Goal: Communication & Community: Answer question/provide support

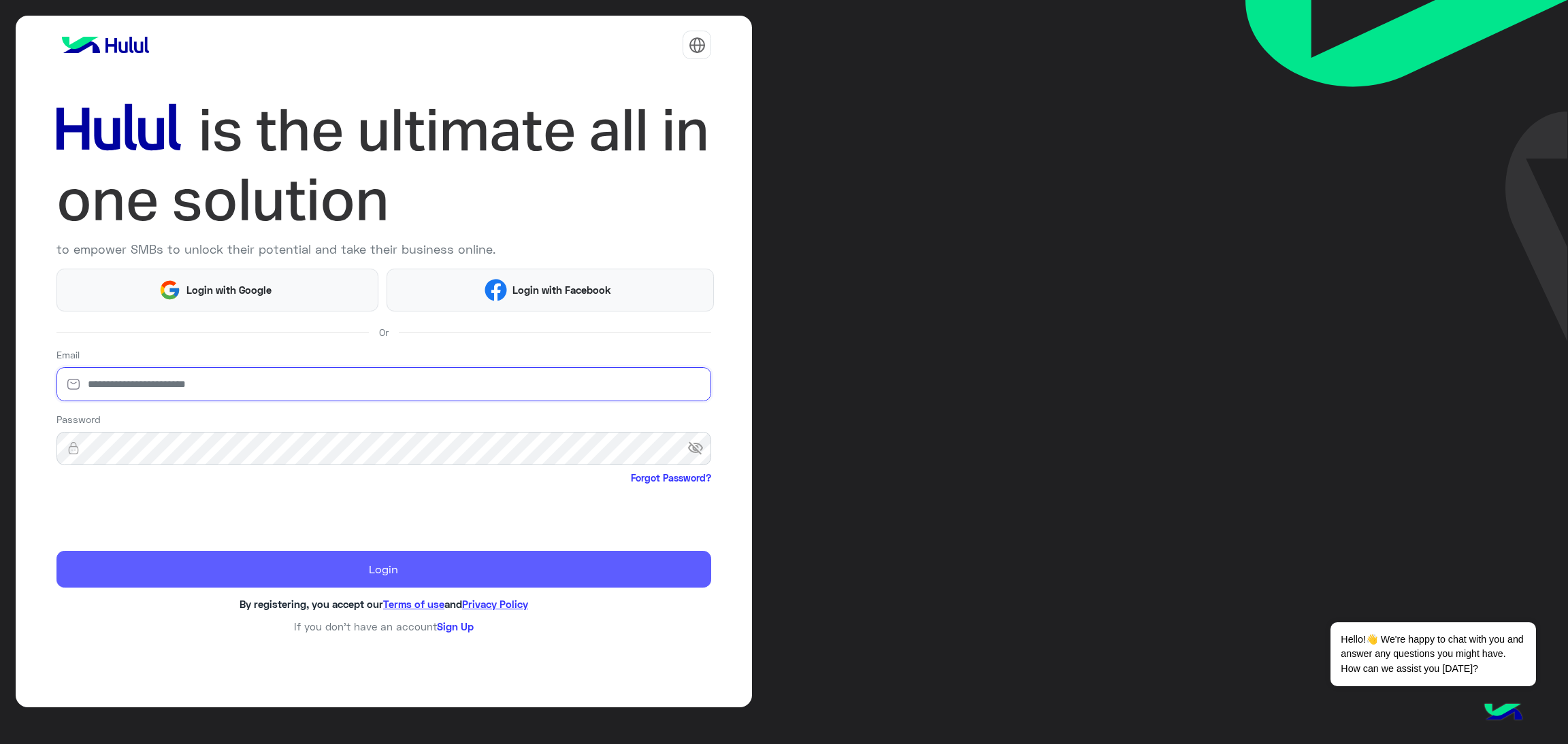
type input "**********"
click at [332, 575] on button "Login" at bounding box center [384, 569] width 655 height 37
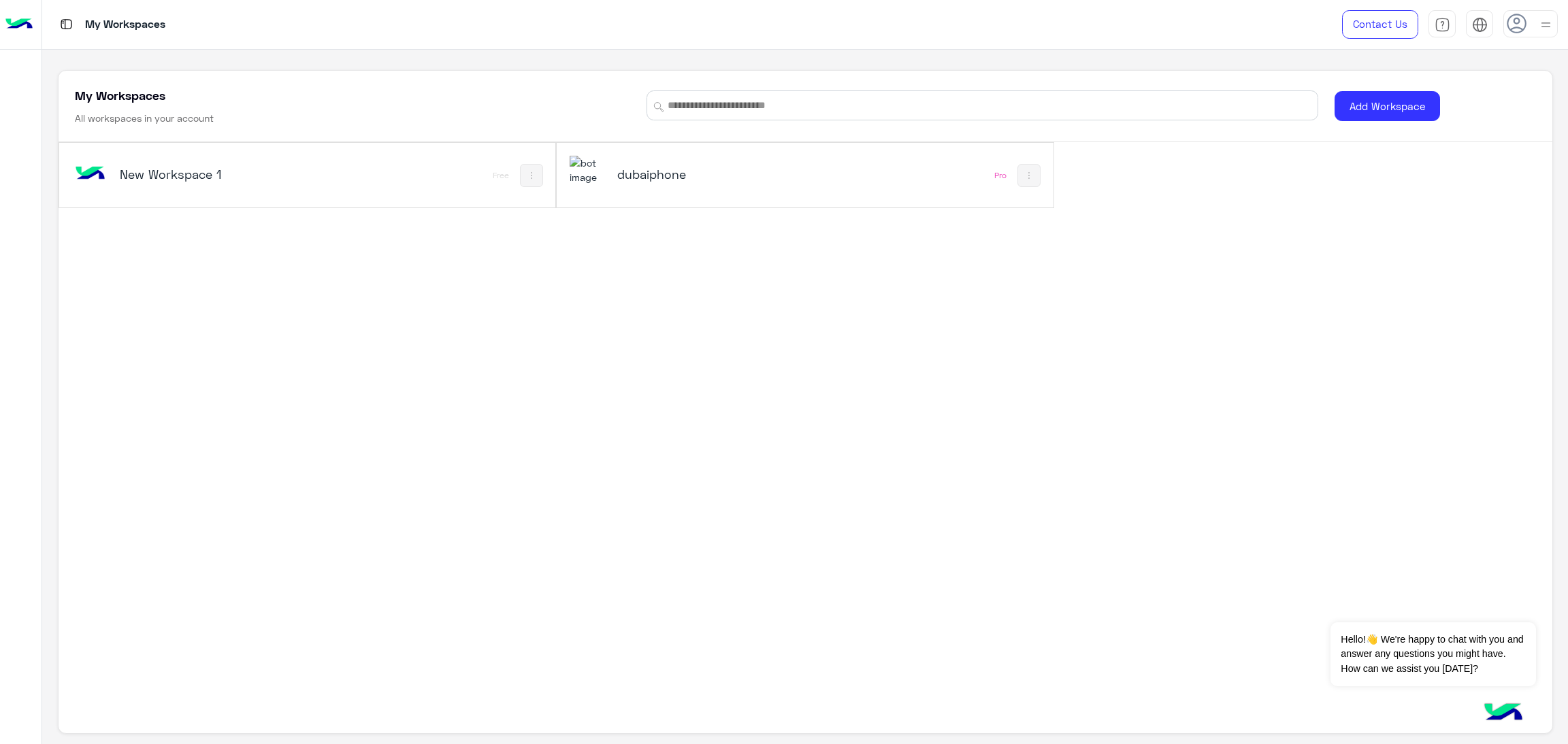
click at [701, 183] on div "dubaiphone" at bounding box center [702, 175] width 170 height 19
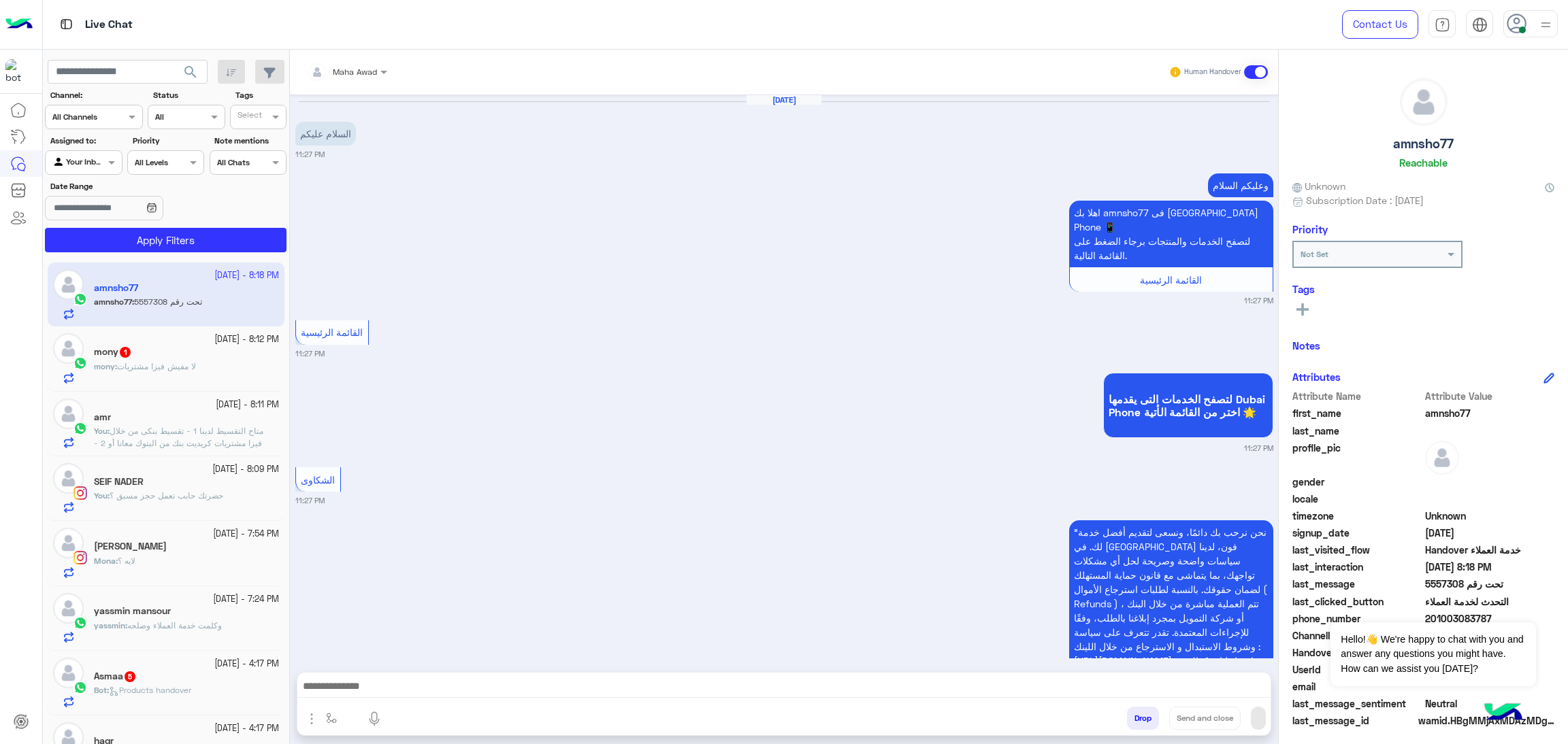
scroll to position [2029, 0]
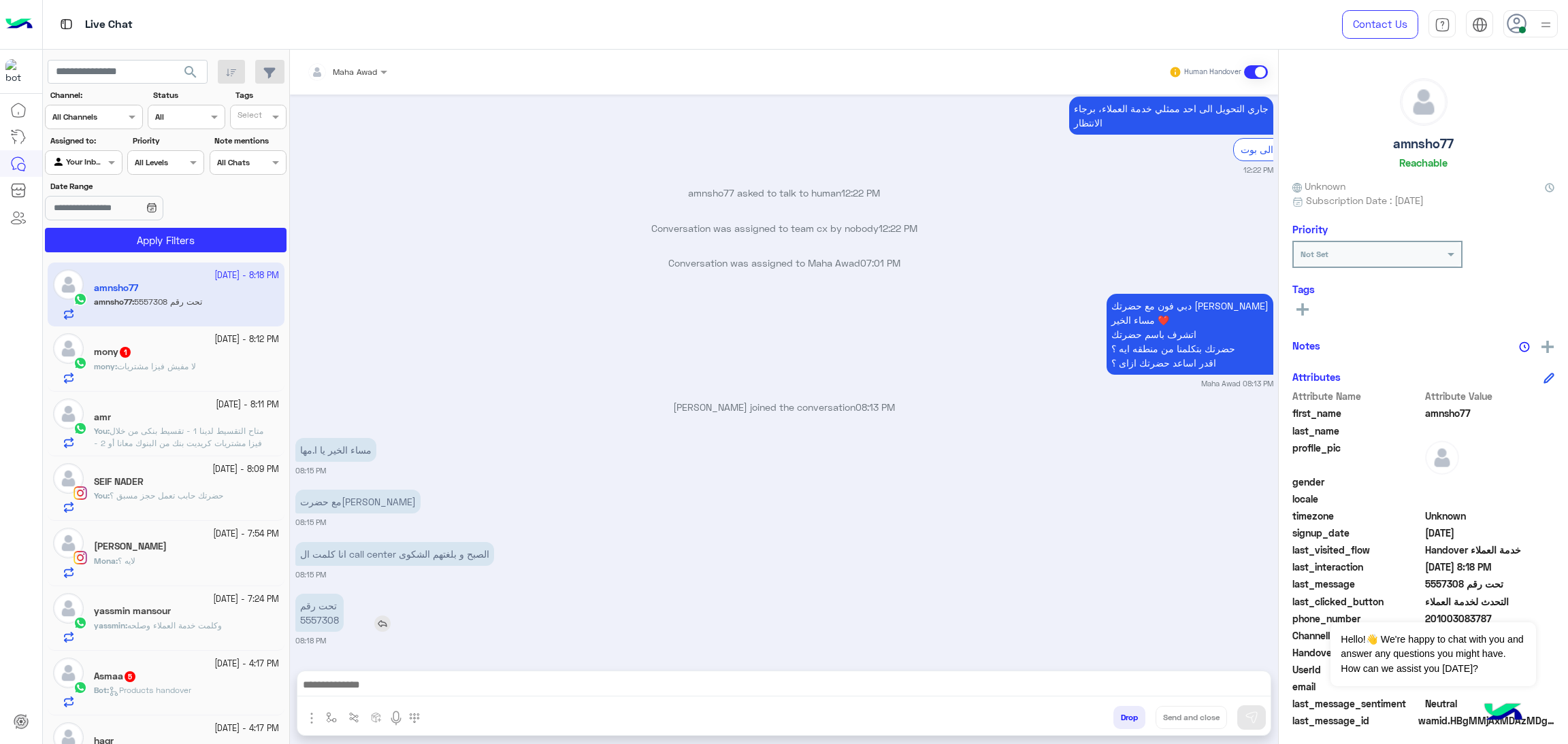
click at [321, 625] on p "تحت رقم 5557308" at bounding box center [319, 613] width 49 height 38
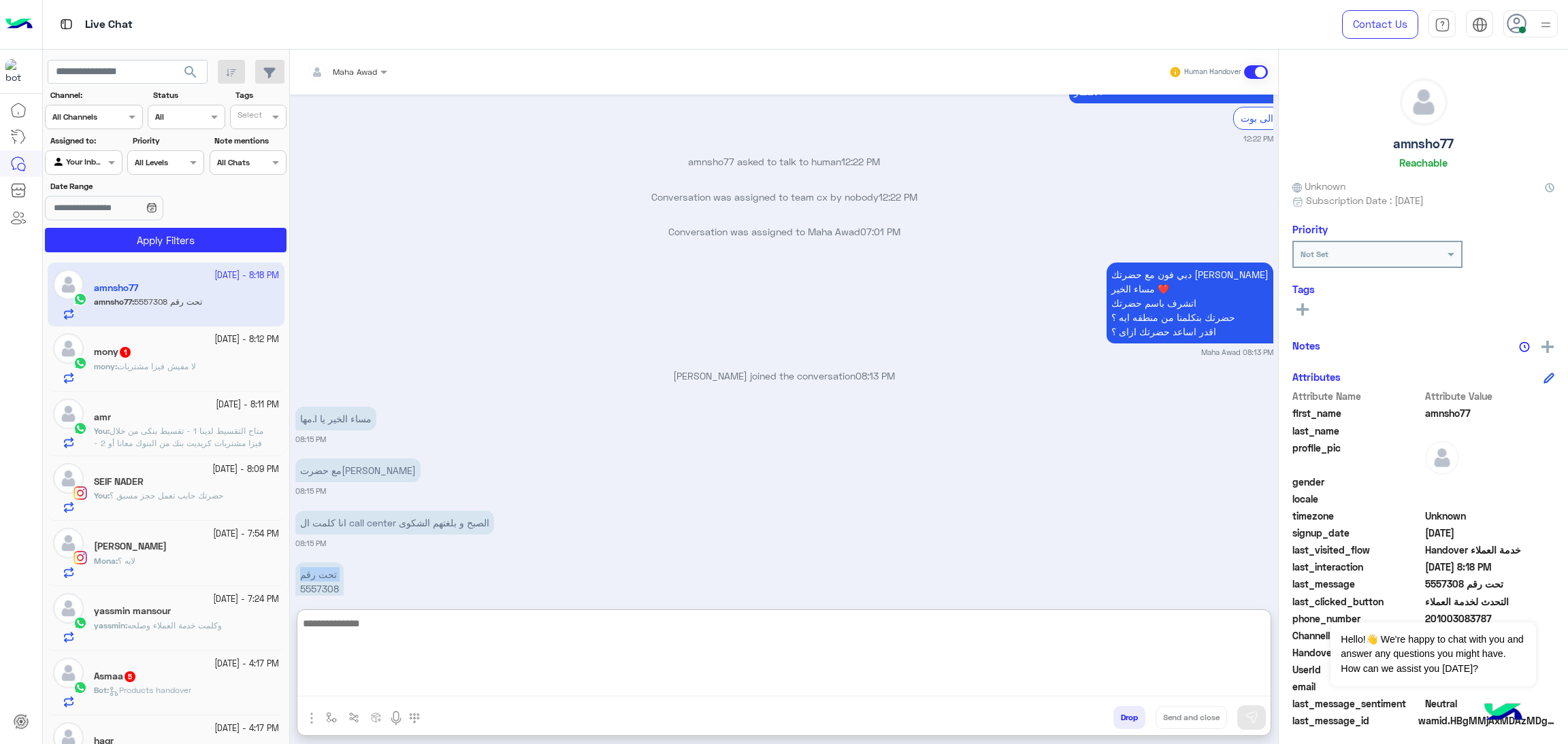
click at [452, 676] on textarea at bounding box center [783, 656] width 973 height 81
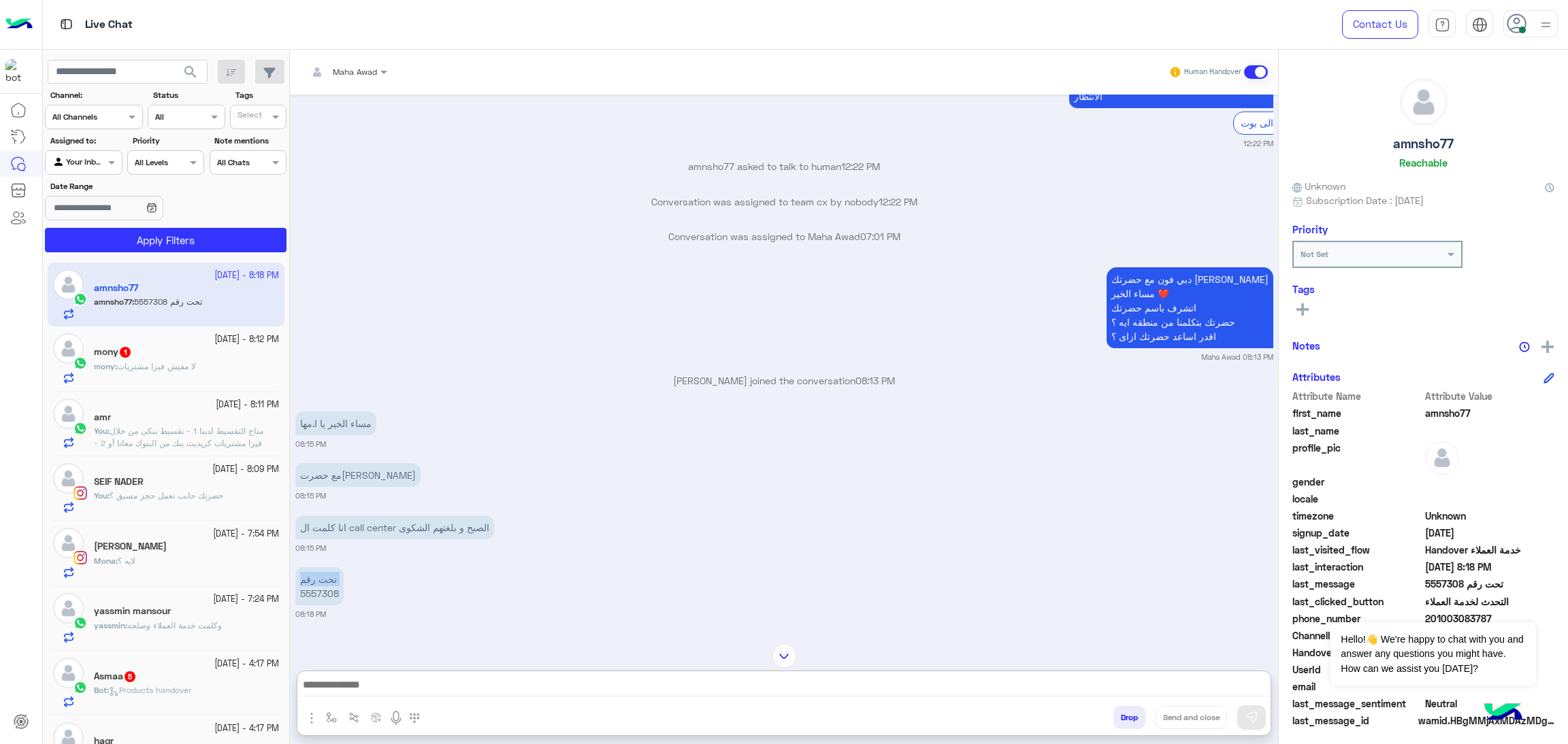
click at [244, 241] on button "Apply Filters" at bounding box center [165, 239] width 241 height 25
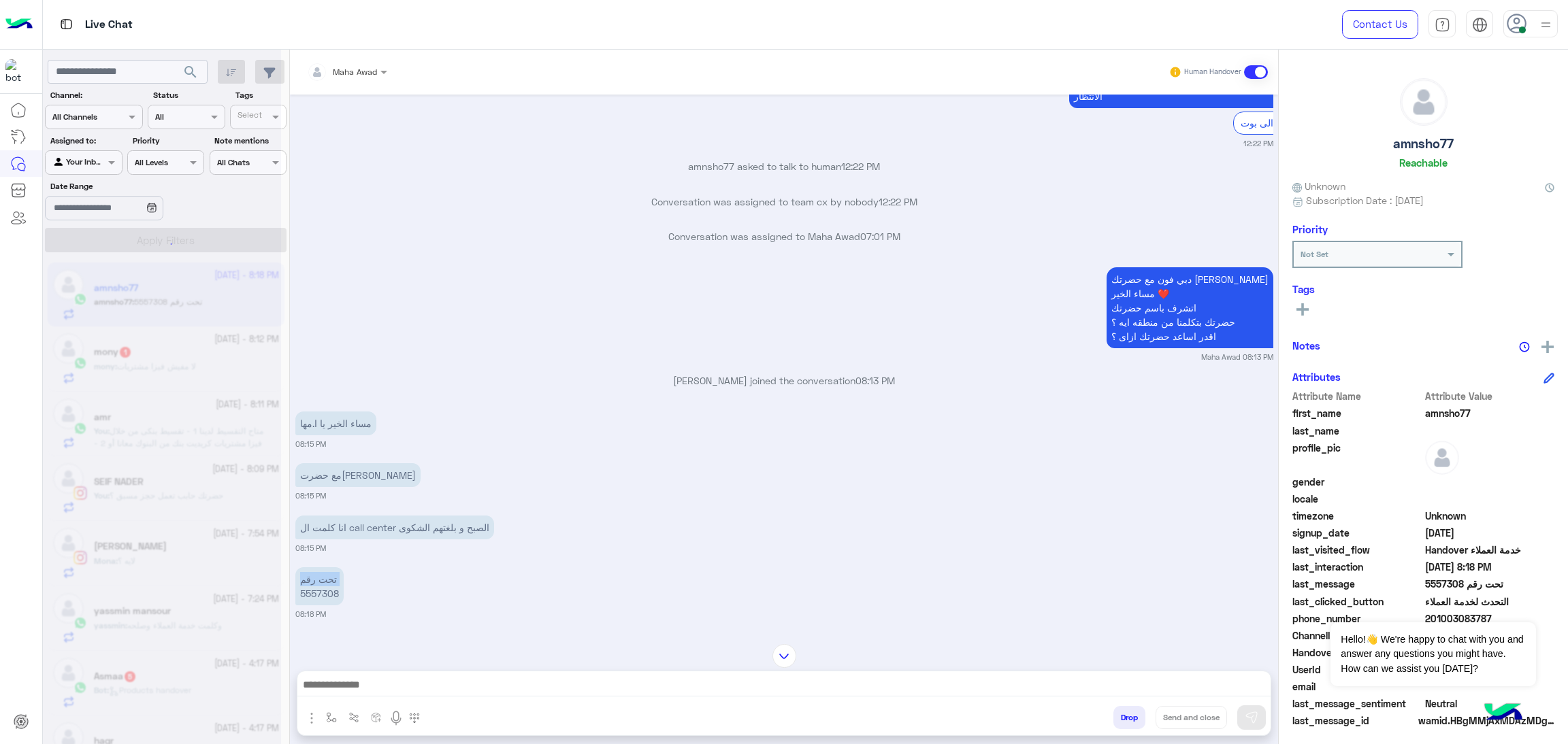
click at [218, 245] on div at bounding box center [162, 376] width 238 height 744
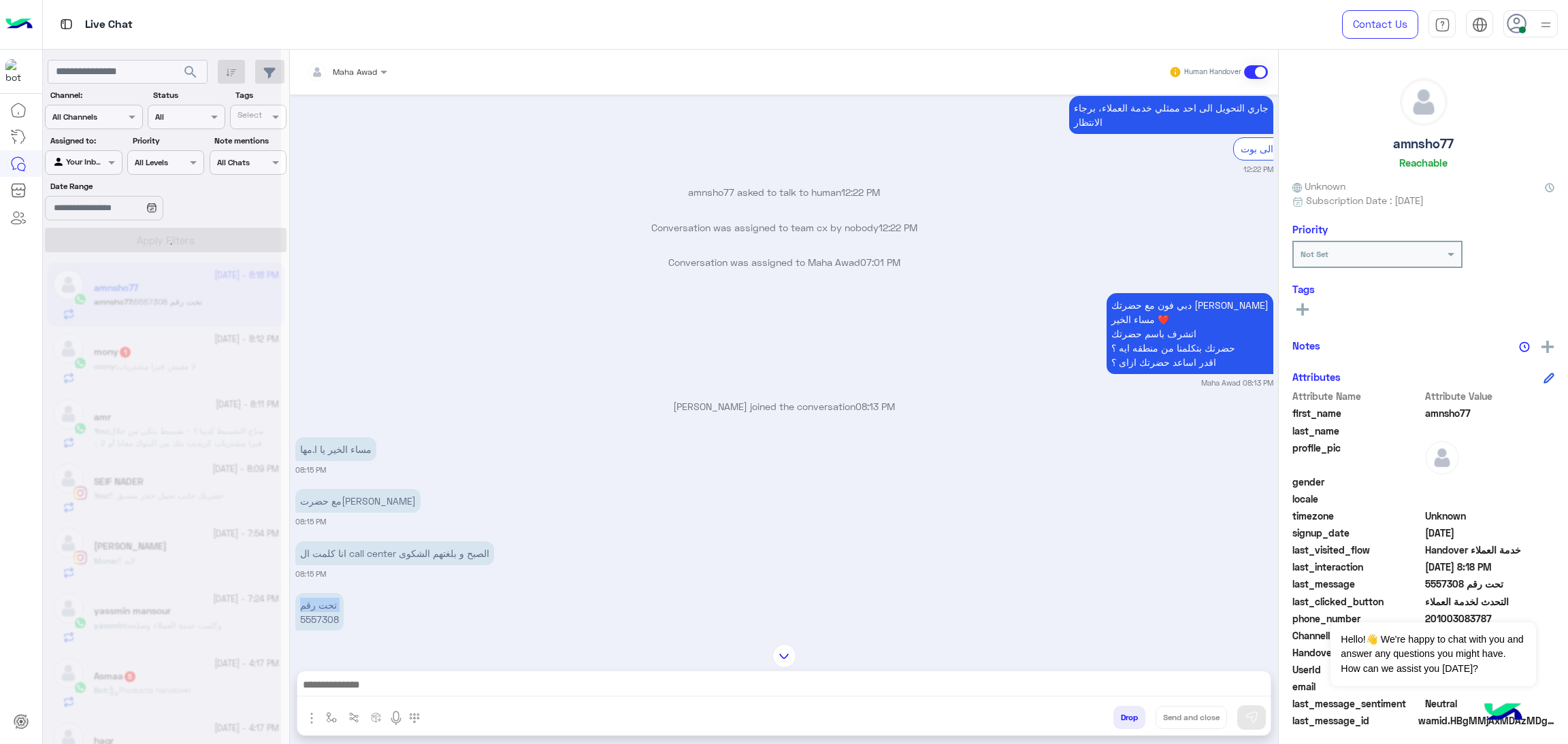
scroll to position [0, 0]
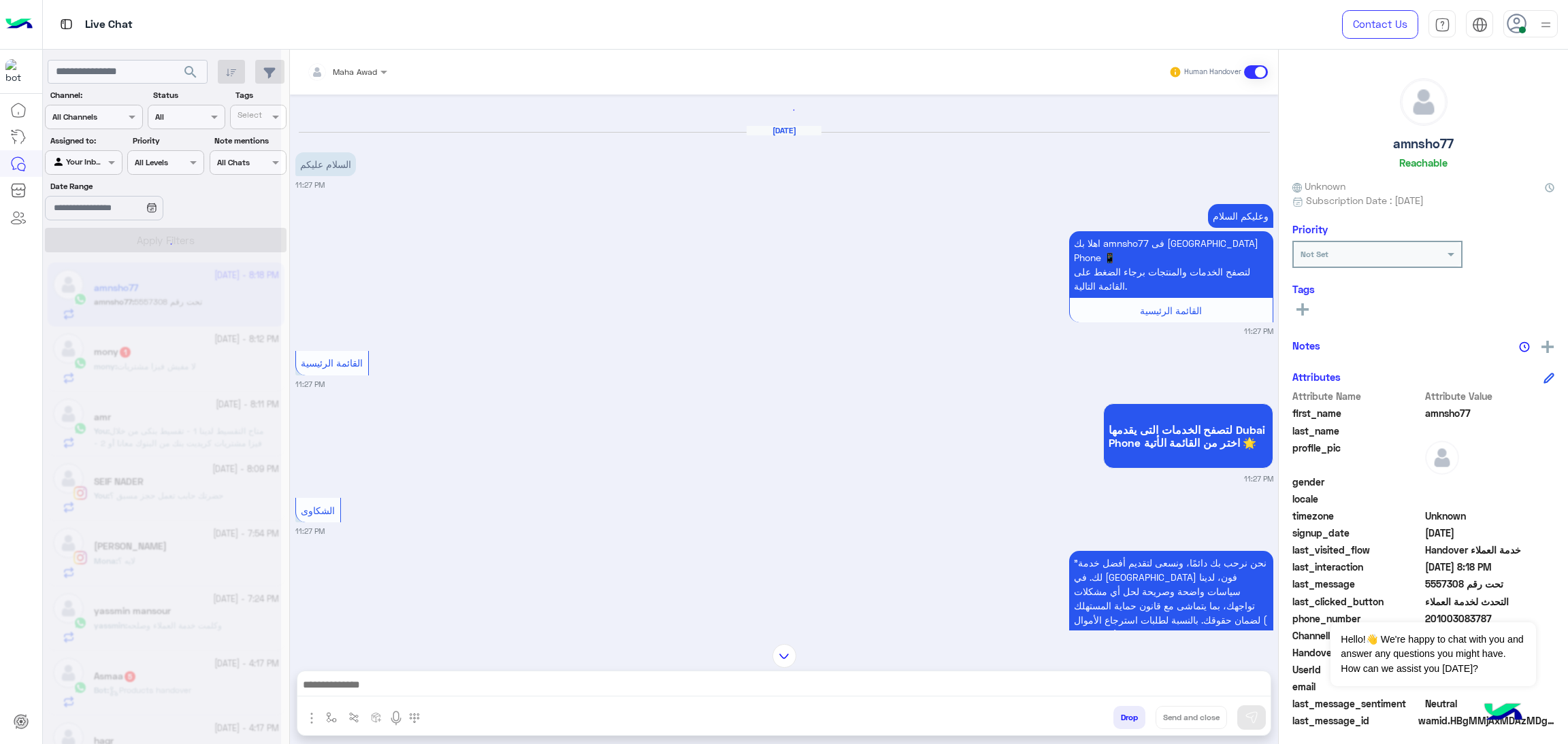
click at [218, 245] on div at bounding box center [162, 376] width 238 height 744
click at [187, 430] on div at bounding box center [162, 376] width 238 height 744
